Goal: Information Seeking & Learning: Learn about a topic

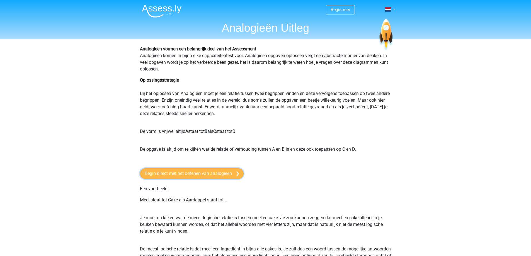
click at [189, 175] on link "Begin direct met het oefenen van analogieen" at bounding box center [192, 173] width 104 height 11
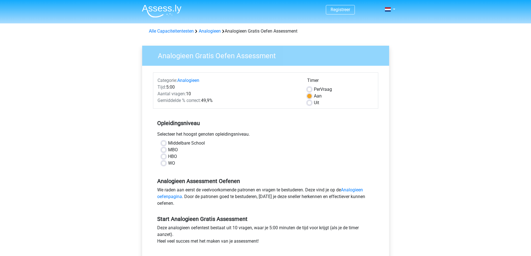
click at [168, 158] on label "HBO" at bounding box center [172, 156] width 9 height 7
click at [162, 158] on input "HBO" at bounding box center [163, 156] width 4 height 6
radio input "true"
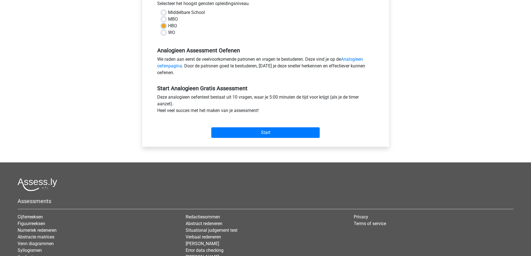
scroll to position [139, 0]
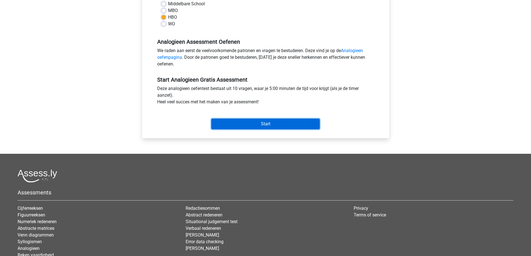
click at [267, 123] on input "Start" at bounding box center [265, 124] width 108 height 11
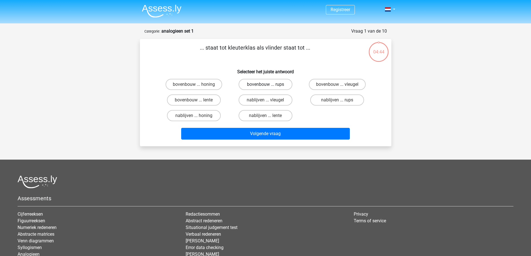
click at [267, 81] on label "bovenbouw ... rups" at bounding box center [266, 84] width 54 height 11
click at [267, 84] on input "bovenbouw ... rups" at bounding box center [267, 86] width 4 height 4
radio input "true"
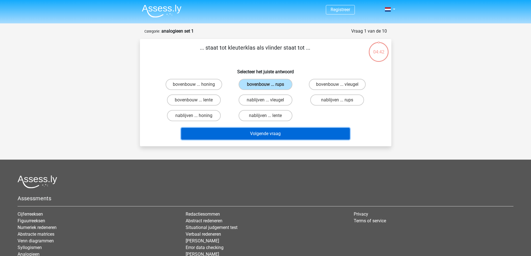
click at [268, 132] on button "Volgende vraag" at bounding box center [265, 134] width 169 height 12
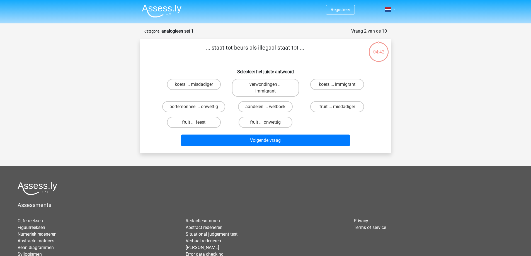
scroll to position [28, 0]
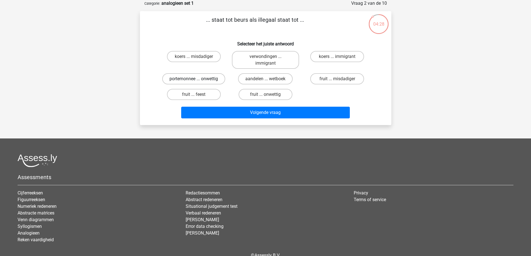
click at [218, 77] on label "portemonnee ... onwettig" at bounding box center [193, 78] width 63 height 11
click at [197, 79] on input "portemonnee ... onwettig" at bounding box center [196, 81] width 4 height 4
radio input "true"
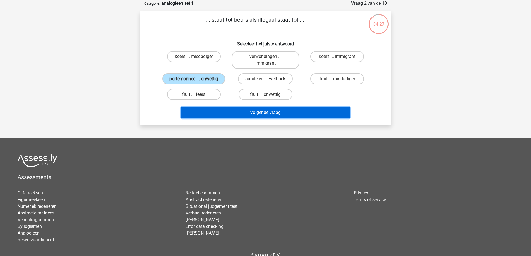
click at [264, 113] on button "Volgende vraag" at bounding box center [265, 113] width 169 height 12
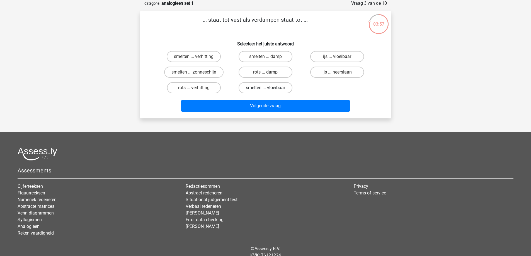
click at [272, 88] on label "smelten ... vloeibaar" at bounding box center [266, 87] width 54 height 11
click at [269, 88] on input "smelten ... vloeibaar" at bounding box center [267, 90] width 4 height 4
radio input "true"
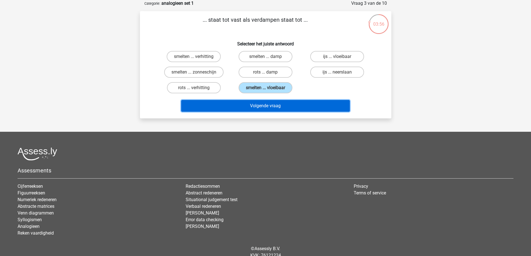
click at [270, 106] on button "Volgende vraag" at bounding box center [265, 106] width 169 height 12
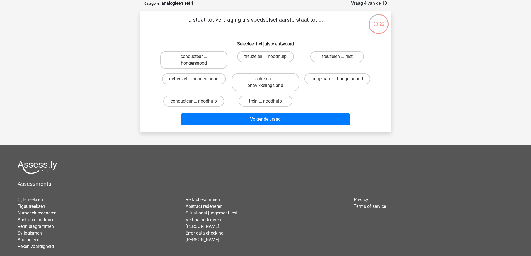
click at [329, 76] on label "langzaam ... hongersnood" at bounding box center [337, 78] width 66 height 11
click at [337, 79] on input "langzaam ... hongersnood" at bounding box center [339, 81] width 4 height 4
radio input "true"
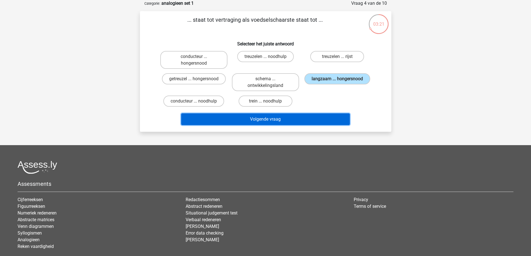
click at [269, 117] on button "Volgende vraag" at bounding box center [265, 119] width 169 height 12
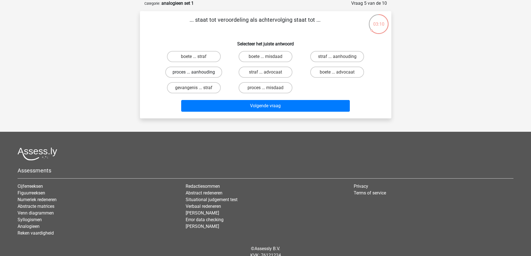
click at [212, 73] on label "proces ... aanhouding" at bounding box center [193, 72] width 57 height 11
click at [197, 73] on input "proces ... aanhouding" at bounding box center [196, 74] width 4 height 4
radio input "true"
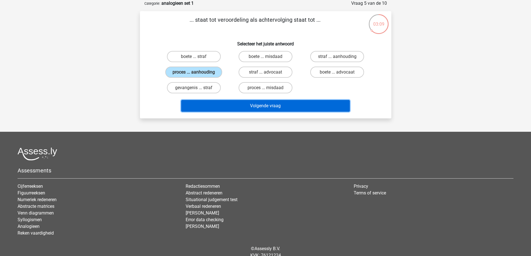
click at [252, 103] on button "Volgende vraag" at bounding box center [265, 106] width 169 height 12
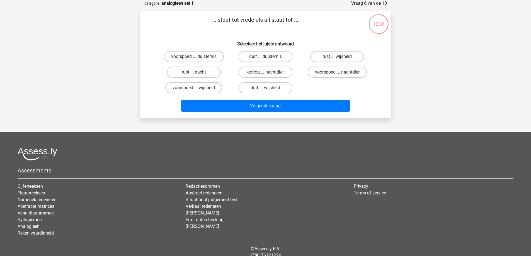
click at [331, 57] on label "rust ... wijsheid" at bounding box center [337, 56] width 54 height 11
click at [337, 57] on input "rust ... wijsheid" at bounding box center [339, 59] width 4 height 4
radio input "true"
click at [216, 88] on label "voorspoed ... wijsheid" at bounding box center [193, 87] width 57 height 11
click at [197, 88] on input "voorspoed ... wijsheid" at bounding box center [196, 90] width 4 height 4
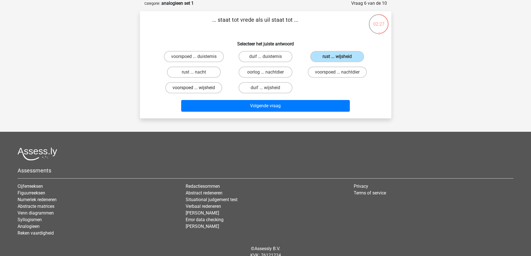
radio input "true"
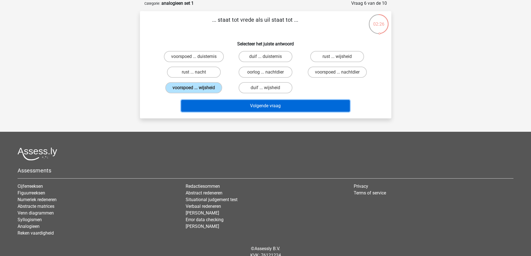
click at [269, 103] on button "Volgende vraag" at bounding box center [265, 106] width 169 height 12
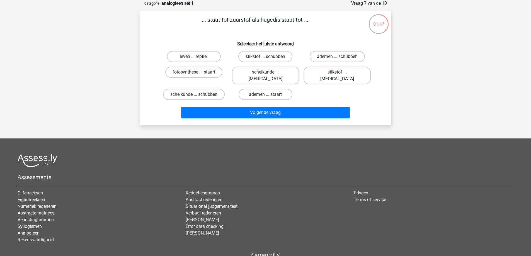
click at [336, 72] on label "stikstof ... krokodil" at bounding box center [336, 76] width 67 height 18
click at [337, 72] on input "stikstof ... krokodil" at bounding box center [339, 74] width 4 height 4
radio input "true"
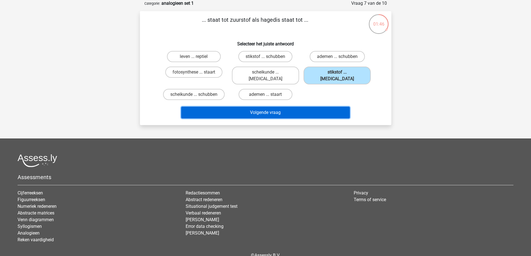
click at [273, 107] on button "Volgende vraag" at bounding box center [265, 113] width 169 height 12
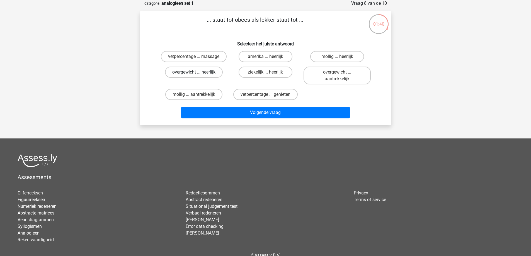
click at [211, 71] on label "overgewicht ... heerlijk" at bounding box center [194, 72] width 58 height 11
click at [197, 72] on input "overgewicht ... heerlijk" at bounding box center [196, 74] width 4 height 4
radio input "true"
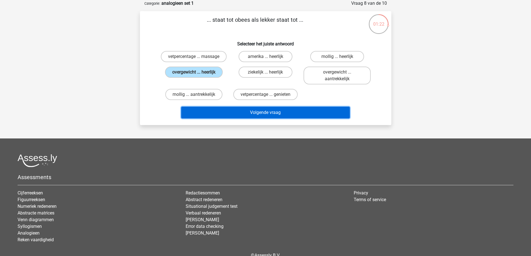
click at [285, 111] on button "Volgende vraag" at bounding box center [265, 113] width 169 height 12
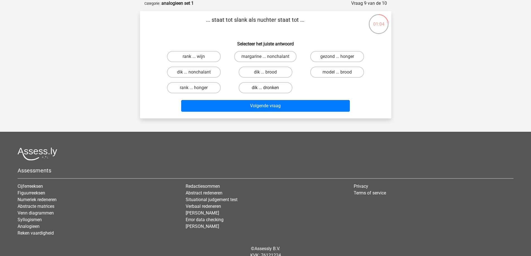
click at [269, 87] on label "dik ... dronken" at bounding box center [266, 87] width 54 height 11
click at [269, 88] on input "dik ... dronken" at bounding box center [267, 90] width 4 height 4
radio input "true"
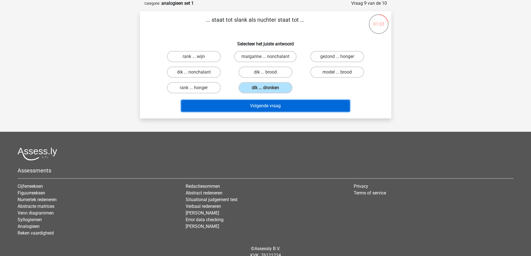
click at [266, 106] on button "Volgende vraag" at bounding box center [265, 106] width 169 height 12
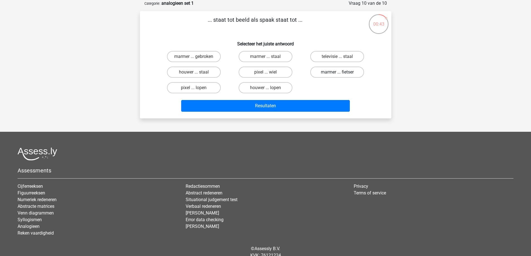
click at [342, 71] on label "marmer ... fietser" at bounding box center [337, 72] width 54 height 11
click at [341, 72] on input "marmer ... fietser" at bounding box center [339, 74] width 4 height 4
radio input "true"
click at [275, 73] on label "pixel ... wiel" at bounding box center [266, 72] width 54 height 11
click at [269, 73] on input "pixel ... wiel" at bounding box center [267, 74] width 4 height 4
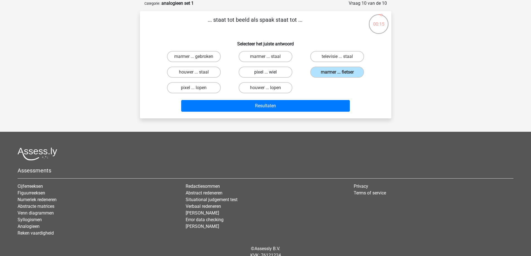
radio input "true"
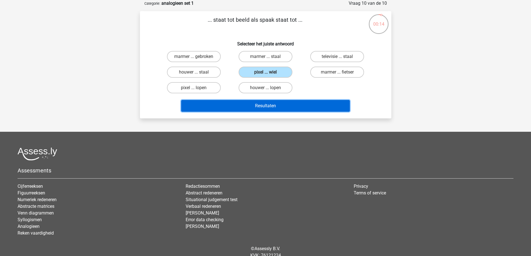
click at [264, 103] on button "Resultaten" at bounding box center [265, 106] width 169 height 12
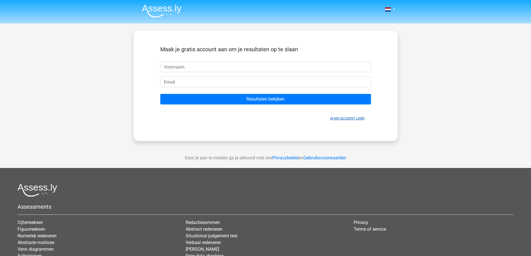
click at [344, 116] on link "Al een account? Login" at bounding box center [347, 118] width 35 height 4
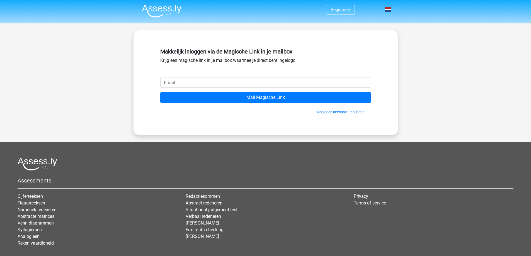
click at [193, 82] on input "email" at bounding box center [265, 82] width 211 height 11
type input "[EMAIL_ADDRESS][DOMAIN_NAME]"
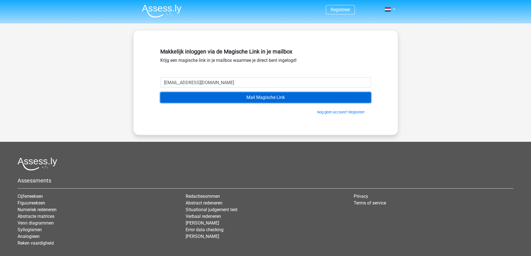
click at [258, 98] on input "Mail Magische Link" at bounding box center [265, 97] width 211 height 11
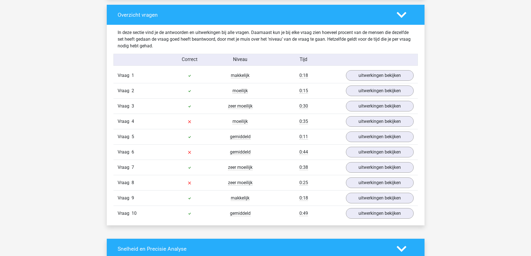
scroll to position [446, 0]
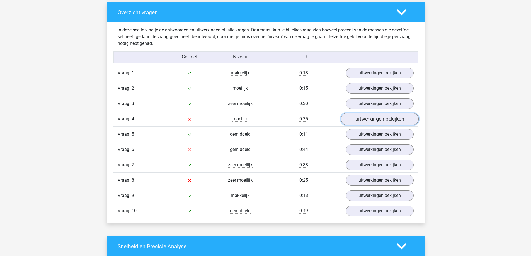
click at [374, 121] on link "uitwerkingen bekijken" at bounding box center [380, 119] width 78 height 12
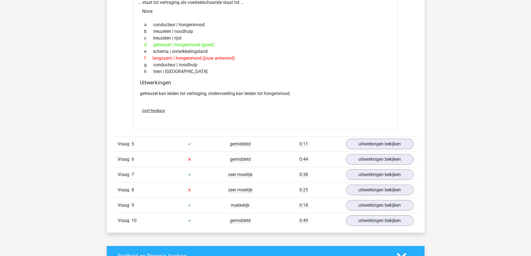
scroll to position [585, 0]
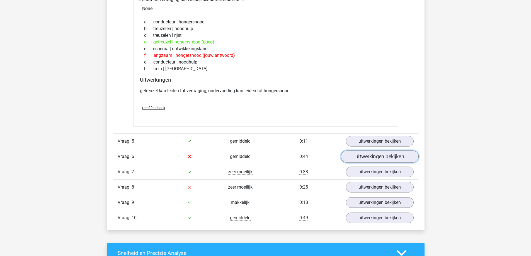
click at [373, 157] on link "uitwerkingen bekijken" at bounding box center [380, 156] width 78 height 12
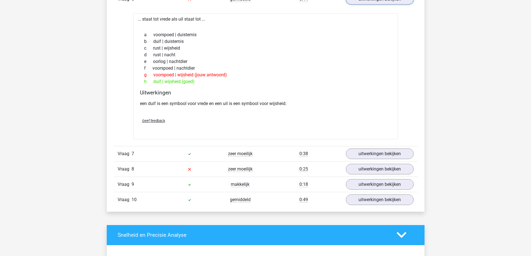
scroll to position [752, 0]
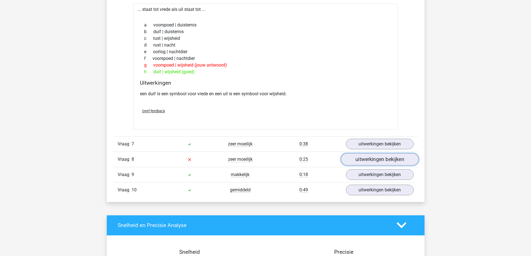
click at [360, 158] on link "uitwerkingen bekijken" at bounding box center [380, 159] width 78 height 12
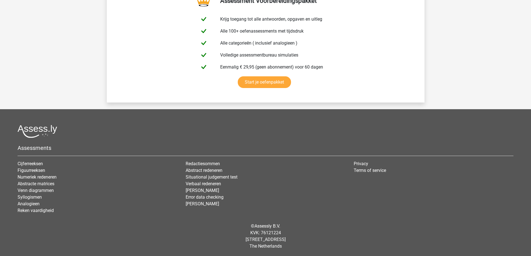
scroll to position [1465, 0]
click at [40, 162] on link "Cijferreeksen" at bounding box center [30, 163] width 25 height 5
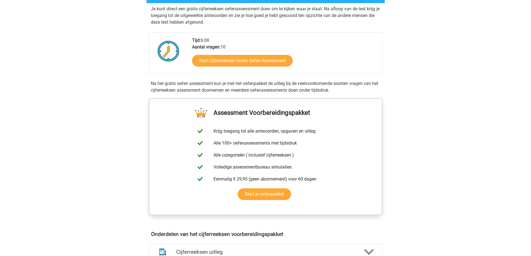
scroll to position [111, 0]
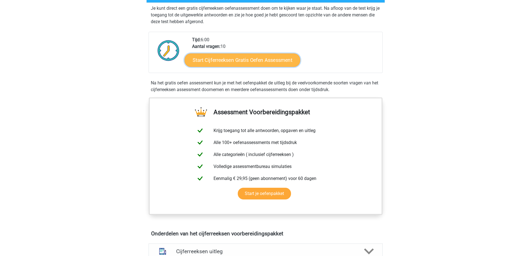
click at [275, 66] on link "Start Cijferreeksen Gratis Oefen Assessment" at bounding box center [242, 59] width 116 height 13
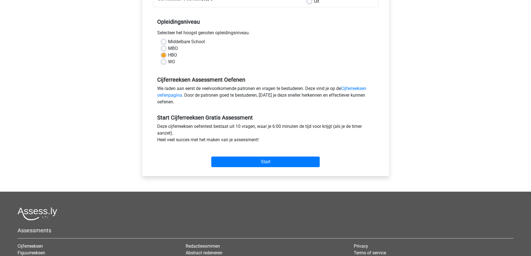
scroll to position [111, 0]
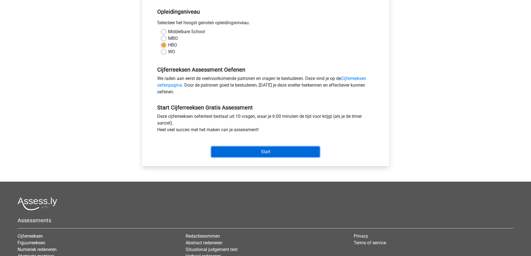
click at [263, 152] on input "Start" at bounding box center [265, 152] width 108 height 11
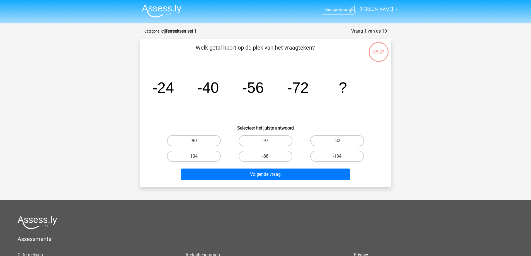
click at [262, 158] on label "-88" at bounding box center [266, 156] width 54 height 11
click at [265, 158] on input "-88" at bounding box center [267, 158] width 4 height 4
radio input "true"
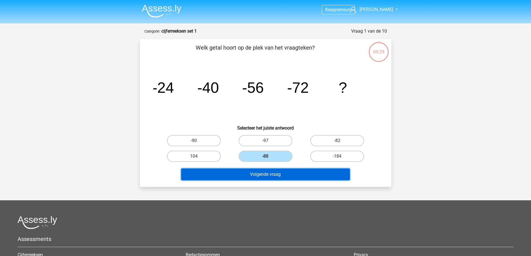
click at [268, 174] on button "Volgende vraag" at bounding box center [265, 175] width 169 height 12
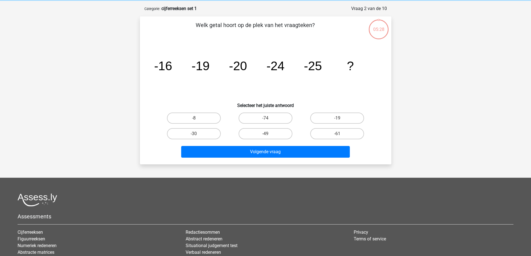
scroll to position [28, 0]
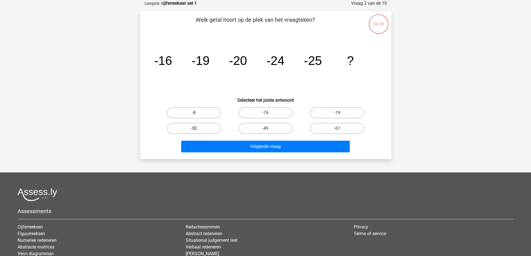
click at [195, 127] on label "-30" at bounding box center [194, 128] width 54 height 11
click at [195, 128] on input "-30" at bounding box center [196, 130] width 4 height 4
radio input "true"
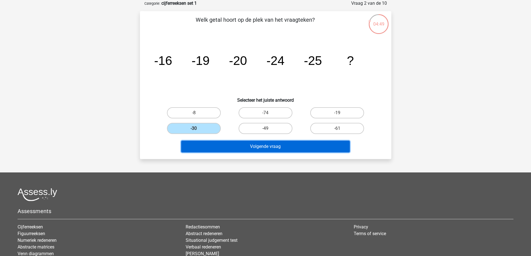
click at [267, 148] on button "Volgende vraag" at bounding box center [265, 147] width 169 height 12
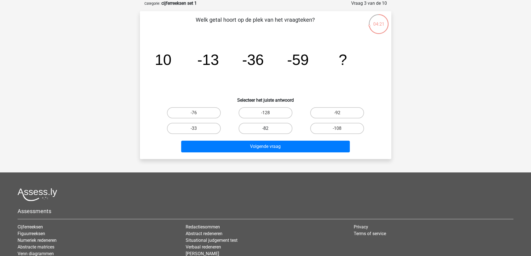
click at [282, 126] on label "-82" at bounding box center [266, 128] width 54 height 11
click at [269, 128] on input "-82" at bounding box center [267, 130] width 4 height 4
radio input "true"
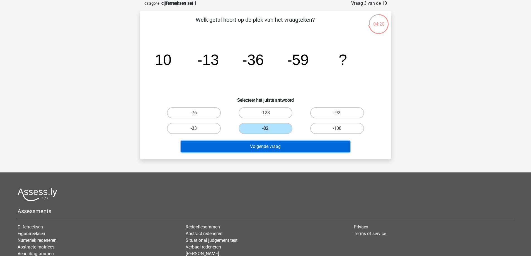
click at [287, 146] on button "Volgende vraag" at bounding box center [265, 147] width 169 height 12
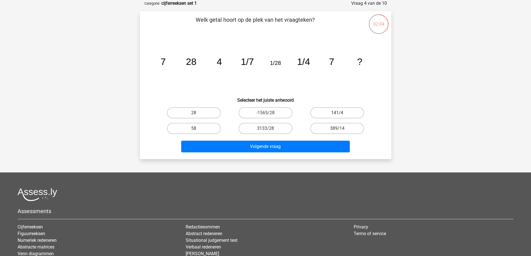
click at [349, 112] on label "141/4" at bounding box center [337, 112] width 54 height 11
click at [341, 113] on input "141/4" at bounding box center [339, 115] width 4 height 4
radio input "true"
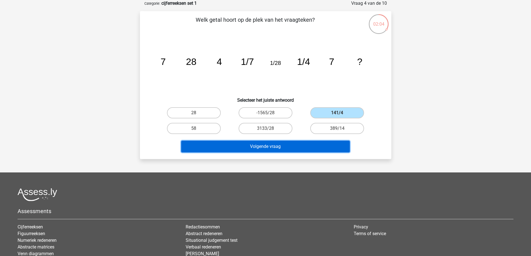
click at [307, 143] on button "Volgende vraag" at bounding box center [265, 147] width 169 height 12
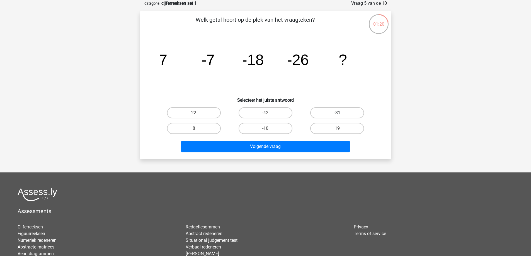
click at [353, 115] on label "-31" at bounding box center [337, 112] width 54 height 11
click at [341, 115] on input "-31" at bounding box center [339, 115] width 4 height 4
radio input "true"
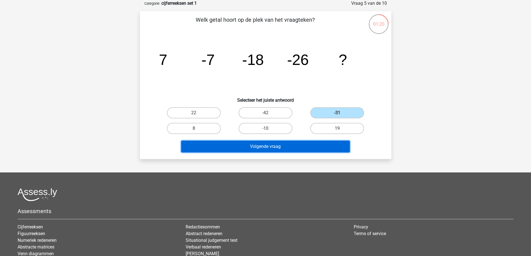
click at [276, 145] on button "Volgende vraag" at bounding box center [265, 147] width 169 height 12
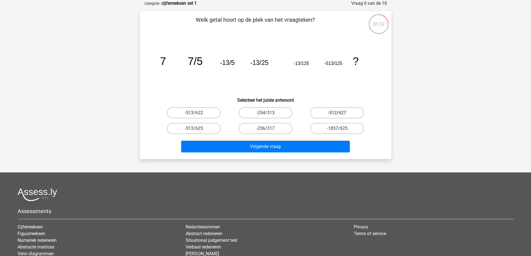
click at [342, 108] on label "-512/627" at bounding box center [337, 112] width 54 height 11
click at [341, 113] on input "-512/627" at bounding box center [339, 115] width 4 height 4
radio input "true"
click at [338, 127] on label "-1857/625" at bounding box center [337, 128] width 54 height 11
click at [338, 128] on input "-1857/625" at bounding box center [339, 130] width 4 height 4
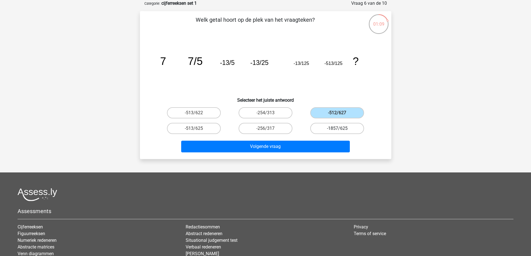
radio input "true"
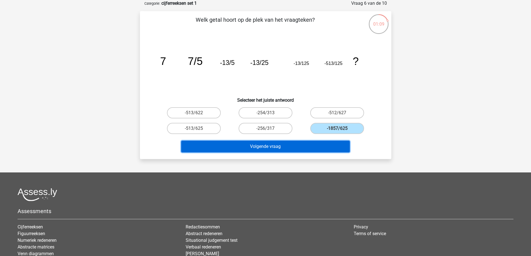
click at [286, 149] on button "Volgende vraag" at bounding box center [265, 147] width 169 height 12
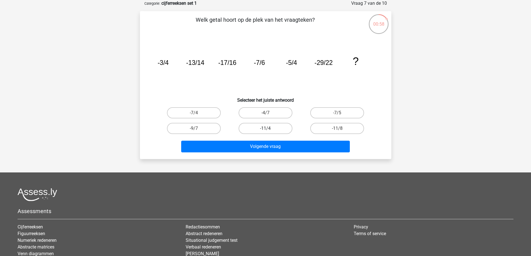
drag, startPoint x: 270, startPoint y: 129, endPoint x: 277, endPoint y: 144, distance: 16.8
click at [271, 130] on label "-11/4" at bounding box center [266, 128] width 54 height 11
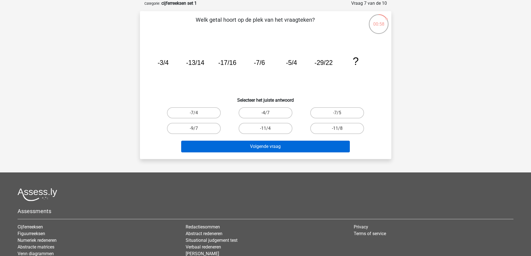
click at [269, 130] on input "-11/4" at bounding box center [267, 130] width 4 height 4
radio input "true"
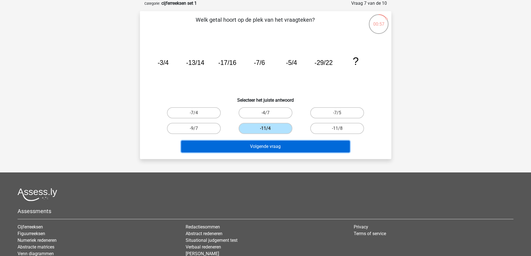
drag, startPoint x: 277, startPoint y: 148, endPoint x: 281, endPoint y: 150, distance: 4.1
click at [278, 148] on button "Volgende vraag" at bounding box center [265, 147] width 169 height 12
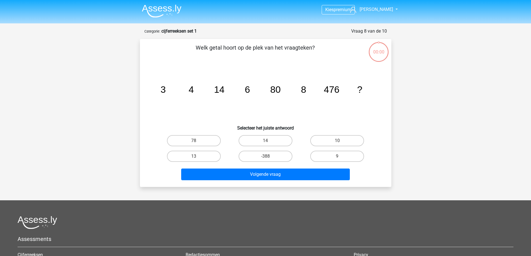
scroll to position [28, 0]
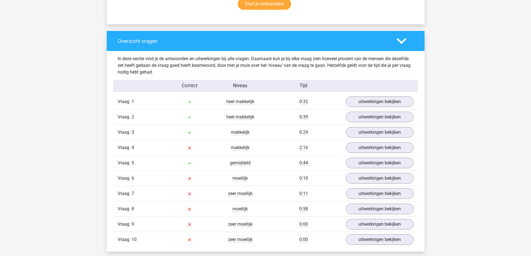
scroll to position [446, 0]
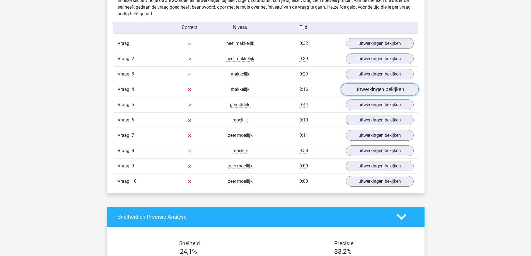
click at [367, 91] on link "uitwerkingen bekijken" at bounding box center [380, 90] width 78 height 12
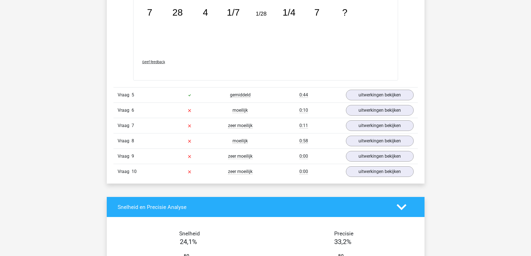
scroll to position [752, 0]
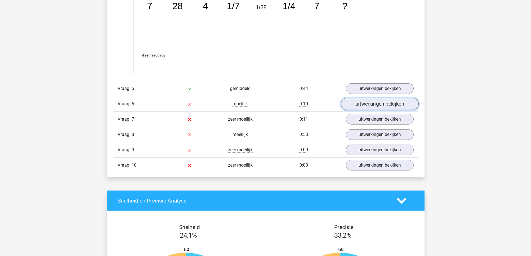
click at [369, 105] on link "uitwerkingen bekijken" at bounding box center [380, 104] width 78 height 12
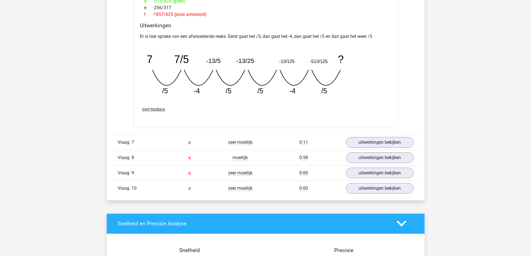
scroll to position [975, 0]
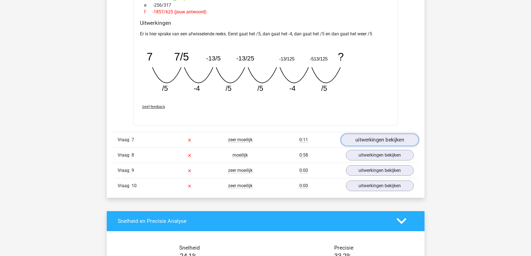
click at [369, 142] on link "uitwerkingen bekijken" at bounding box center [380, 140] width 78 height 12
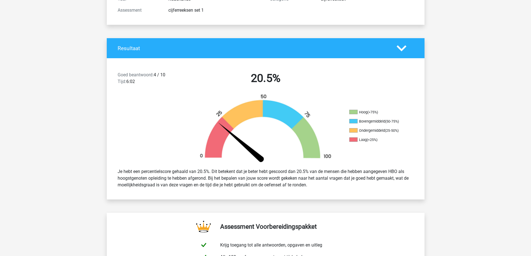
scroll to position [0, 0]
